Goal: Task Accomplishment & Management: Manage account settings

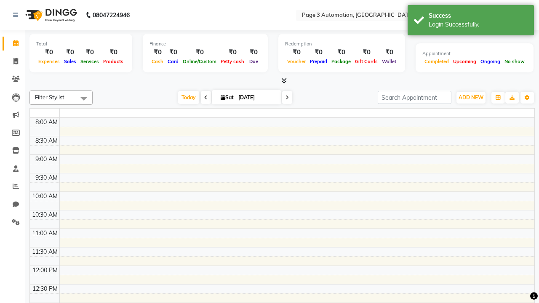
select select "en"
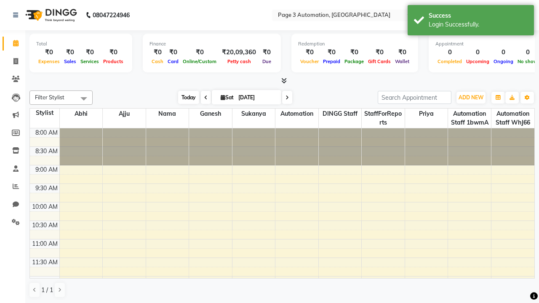
click at [184, 97] on span "Today" at bounding box center [188, 97] width 21 height 13
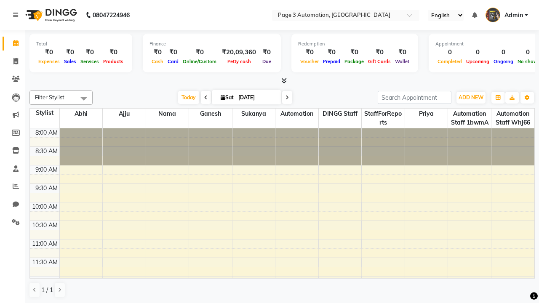
click at [17, 15] on icon at bounding box center [15, 15] width 5 height 6
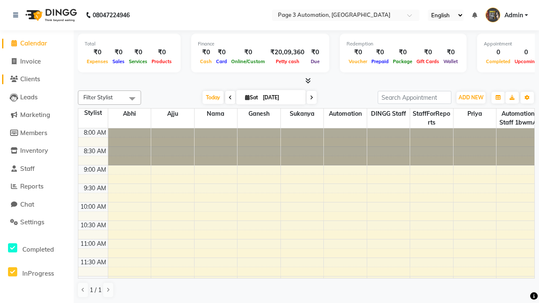
click at [37, 79] on span "Clients" at bounding box center [30, 79] width 20 height 8
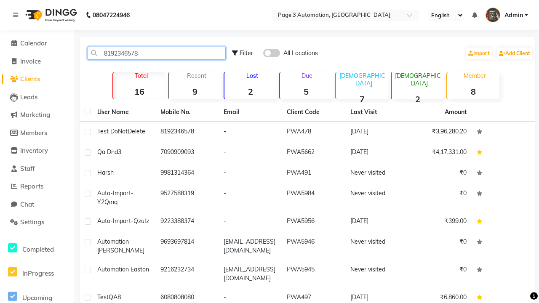
type input "8192346578"
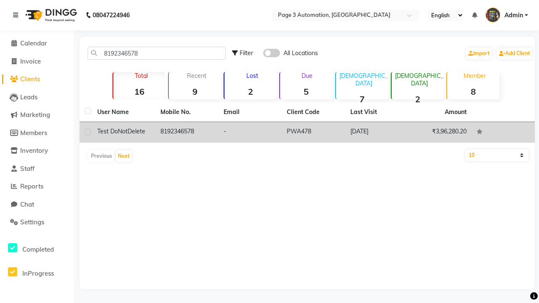
click at [187, 132] on td "8192346578" at bounding box center [186, 132] width 63 height 21
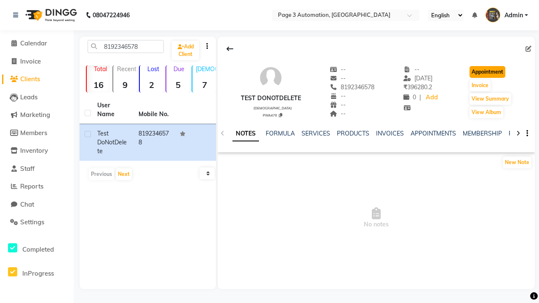
click at [489, 72] on button "Appointment" at bounding box center [488, 72] width 36 height 12
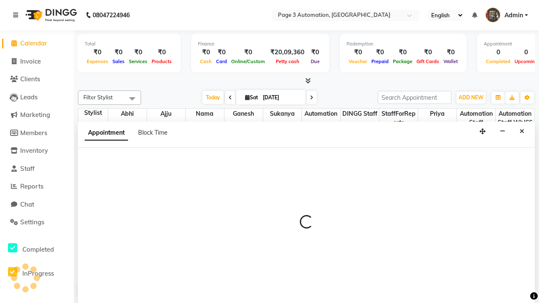
select select "tentative"
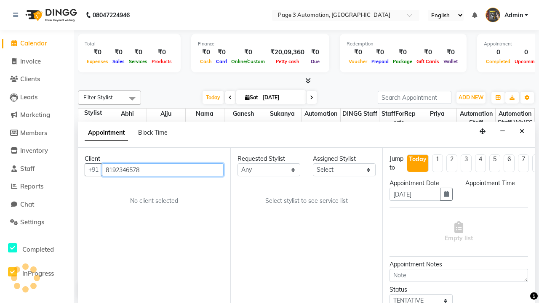
select select "540"
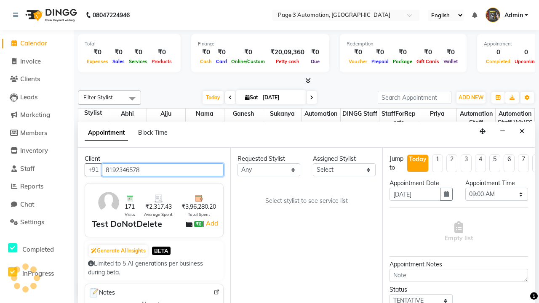
scroll to position [0, 0]
select select "711"
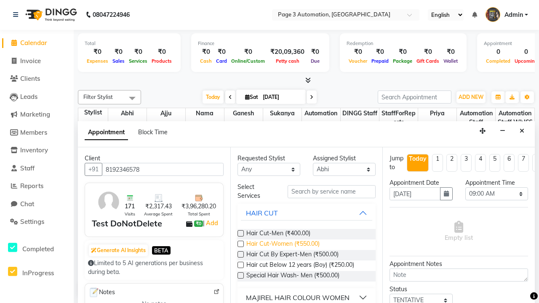
click at [283, 245] on span "Hair Cut-Women (₹550.00)" at bounding box center [282, 245] width 73 height 11
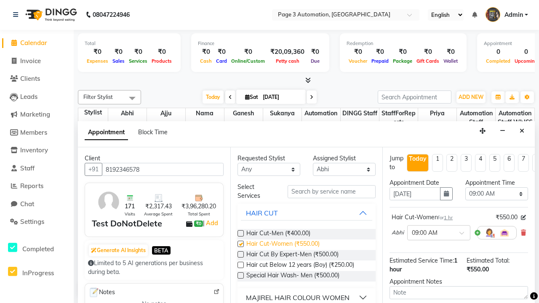
checkbox input "false"
select select "600"
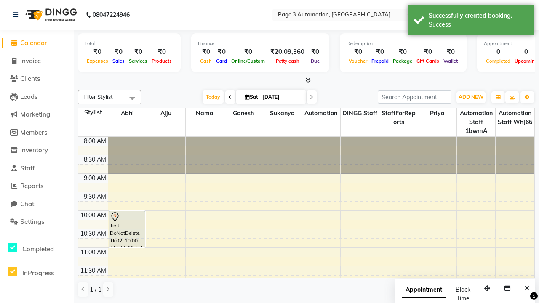
scroll to position [0, 0]
click at [471, 21] on div "Success" at bounding box center [478, 24] width 99 height 9
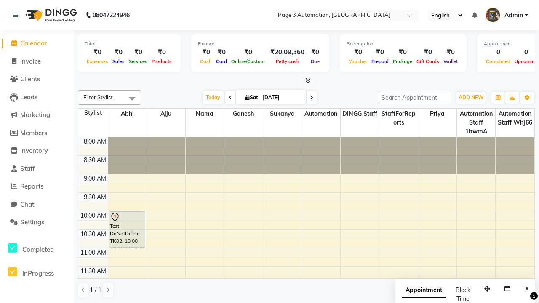
click at [132, 99] on span at bounding box center [132, 99] width 17 height 16
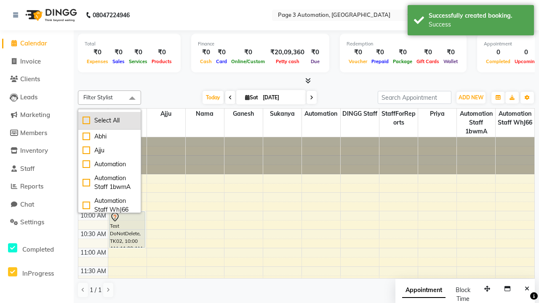
click at [110, 120] on div "Select All" at bounding box center [110, 120] width 54 height 9
checkbox input "true"
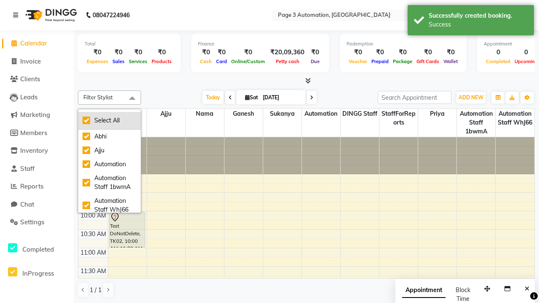
checkbox input "true"
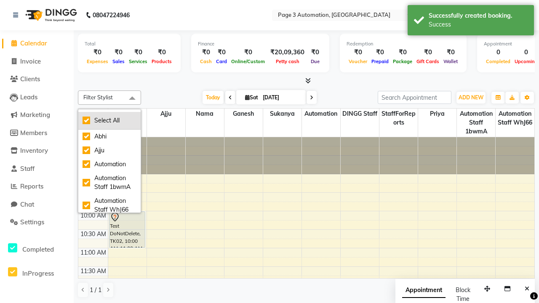
checkbox input "true"
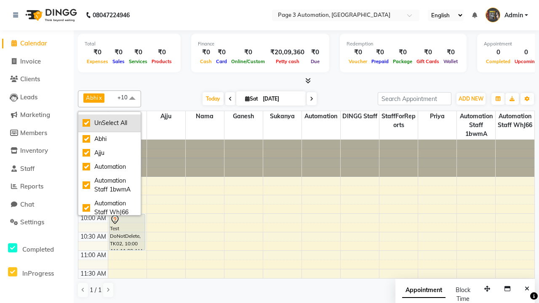
click at [110, 123] on div "UnSelect All" at bounding box center [110, 123] width 54 height 9
checkbox input "false"
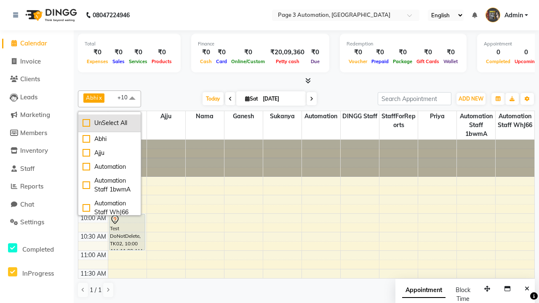
checkbox input "false"
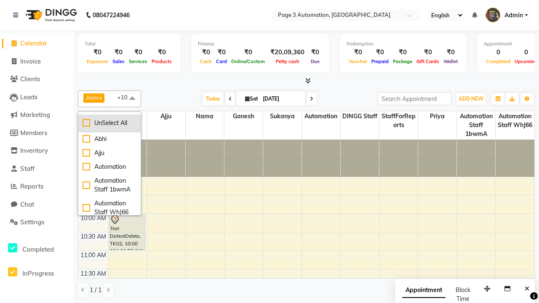
checkbox input "false"
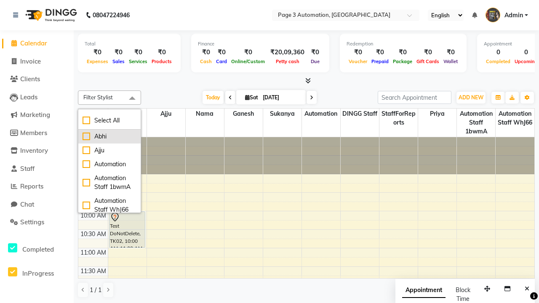
click at [110, 136] on div "Abhi" at bounding box center [110, 136] width 54 height 9
checkbox input "true"
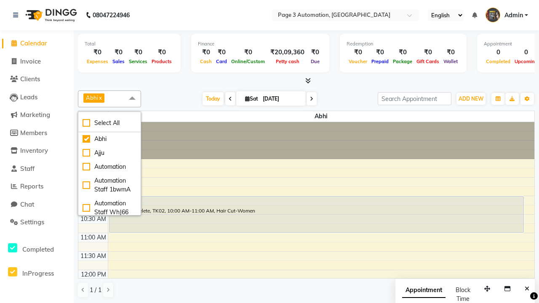
click at [132, 99] on span at bounding box center [132, 99] width 17 height 16
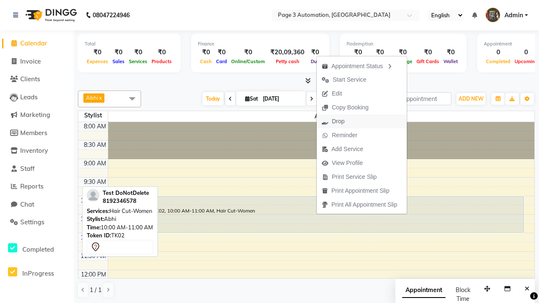
click at [363, 121] on button "Drop" at bounding box center [362, 122] width 90 height 14
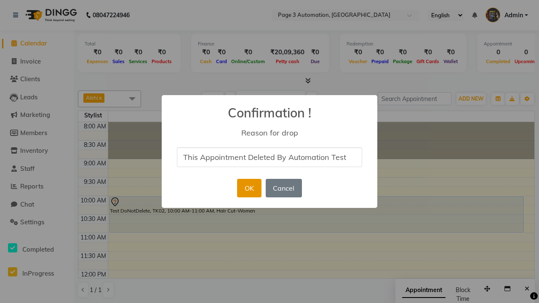
type input "This Appointment Deleted By Automation Test"
click at [249, 188] on button "OK" at bounding box center [249, 188] width 24 height 19
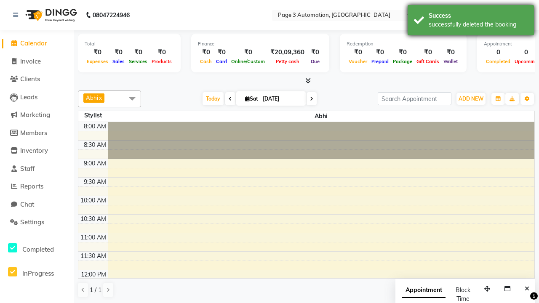
click at [471, 21] on div "successfully deleted the booking" at bounding box center [478, 24] width 99 height 9
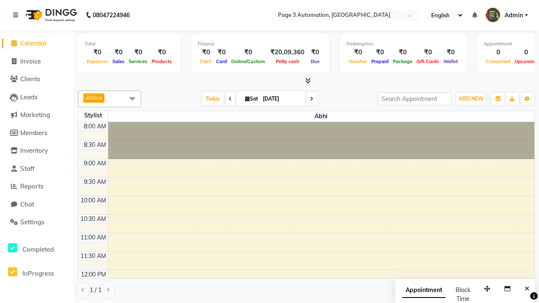
click at [132, 99] on span at bounding box center [132, 99] width 17 height 16
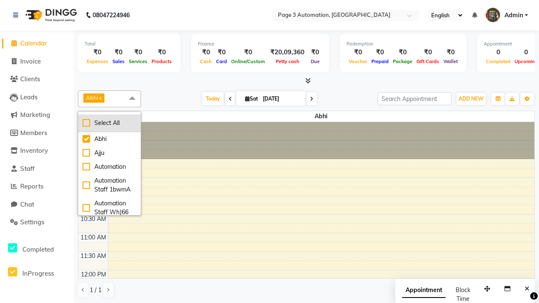
click at [110, 123] on div "Select All" at bounding box center [110, 123] width 54 height 9
checkbox input "true"
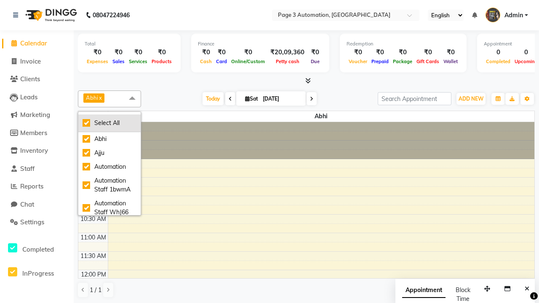
checkbox input "true"
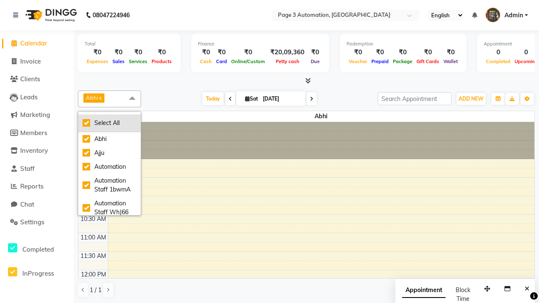
checkbox input "true"
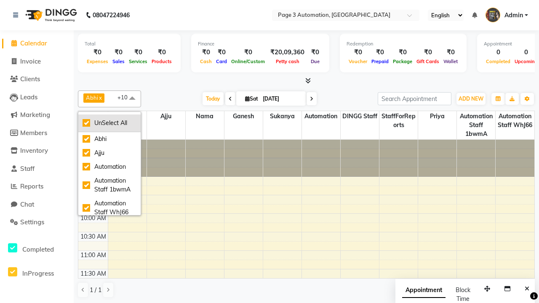
click at [110, 123] on div "UnSelect All" at bounding box center [110, 123] width 54 height 9
checkbox input "false"
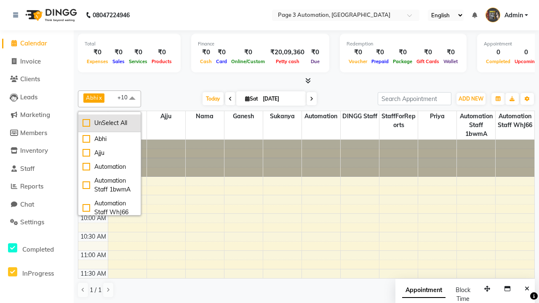
checkbox input "false"
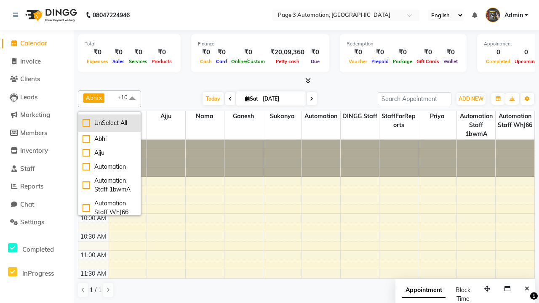
checkbox input "false"
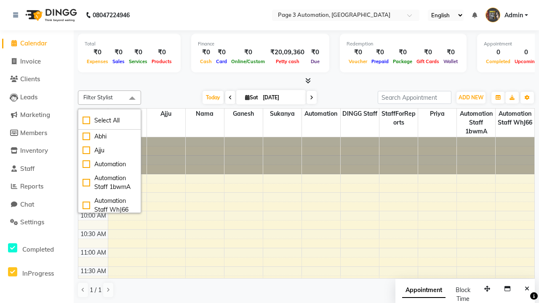
click at [132, 99] on span at bounding box center [132, 99] width 17 height 16
click at [507, 15] on span "Admin" at bounding box center [514, 15] width 19 height 9
